Goal: Task Accomplishment & Management: Use online tool/utility

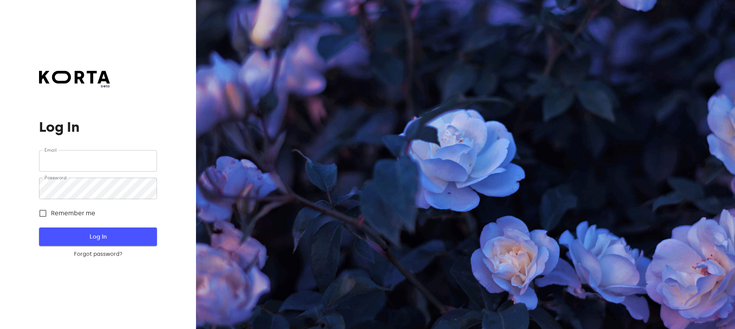
type input "[EMAIL_ADDRESS][DOMAIN_NAME]"
click at [140, 238] on span "Log In" at bounding box center [97, 237] width 93 height 10
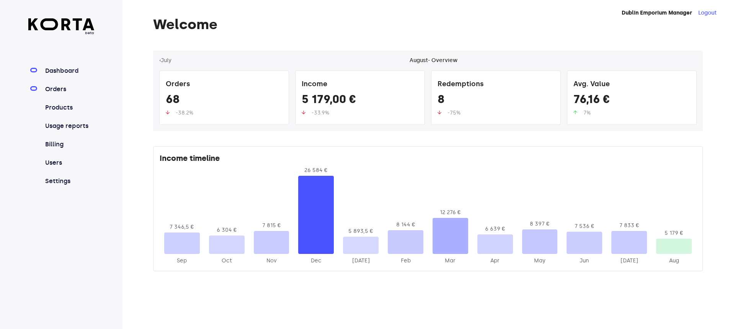
click at [64, 88] on link "Orders" at bounding box center [69, 89] width 51 height 9
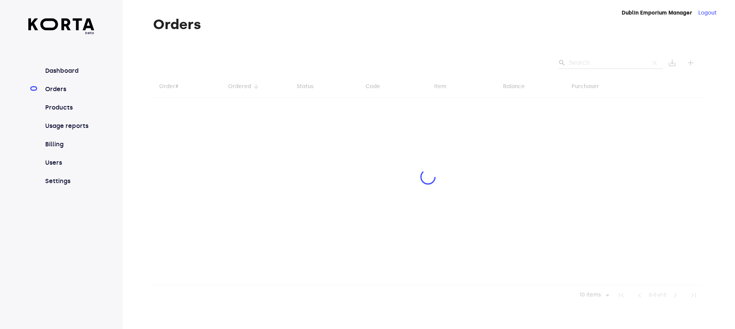
click at [578, 64] on div at bounding box center [428, 178] width 550 height 254
click at [584, 62] on div at bounding box center [428, 178] width 550 height 254
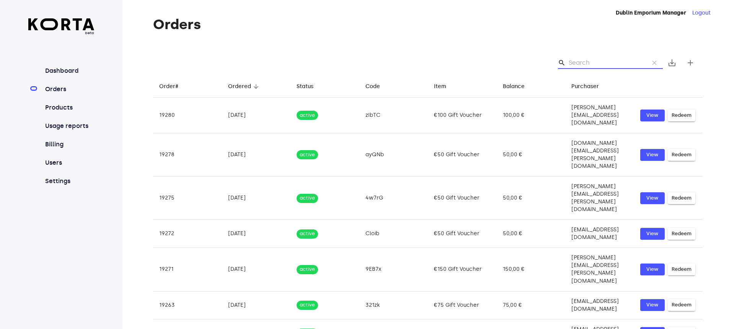
click at [590, 60] on input "Search" at bounding box center [606, 63] width 74 height 12
paste input "k8qkW"
type input "k8qkW"
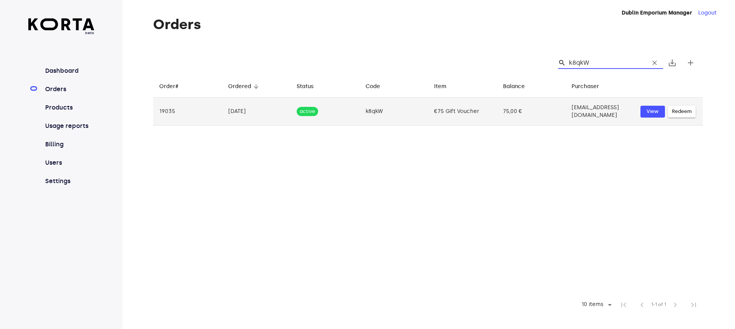
click at [685, 108] on span "Redeem" at bounding box center [682, 111] width 20 height 9
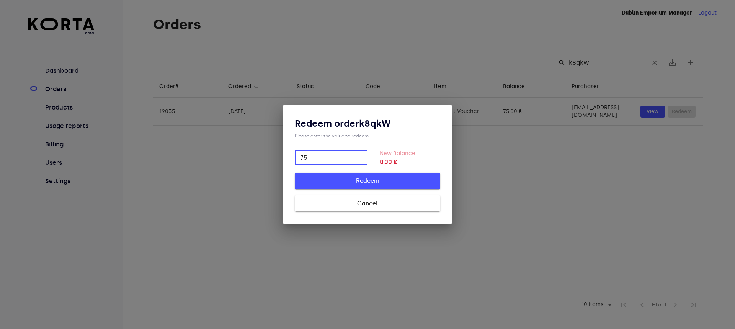
type input "75"
click at [395, 184] on span "Redeem" at bounding box center [367, 181] width 121 height 10
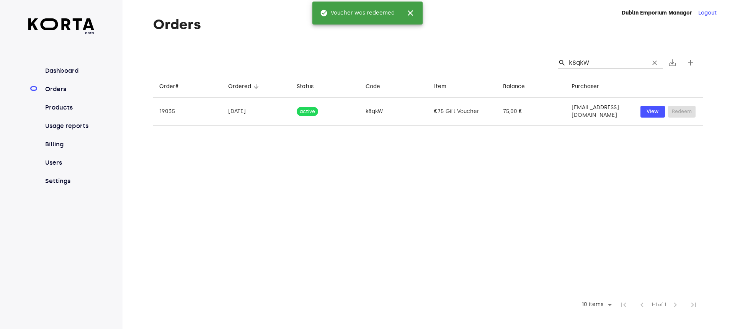
click at [570, 203] on table "Order# arrow_downward Ordered arrow_downward Status arrow_downward Code arrow_d…" at bounding box center [428, 185] width 550 height 220
